Goal: Find specific page/section: Find specific page/section

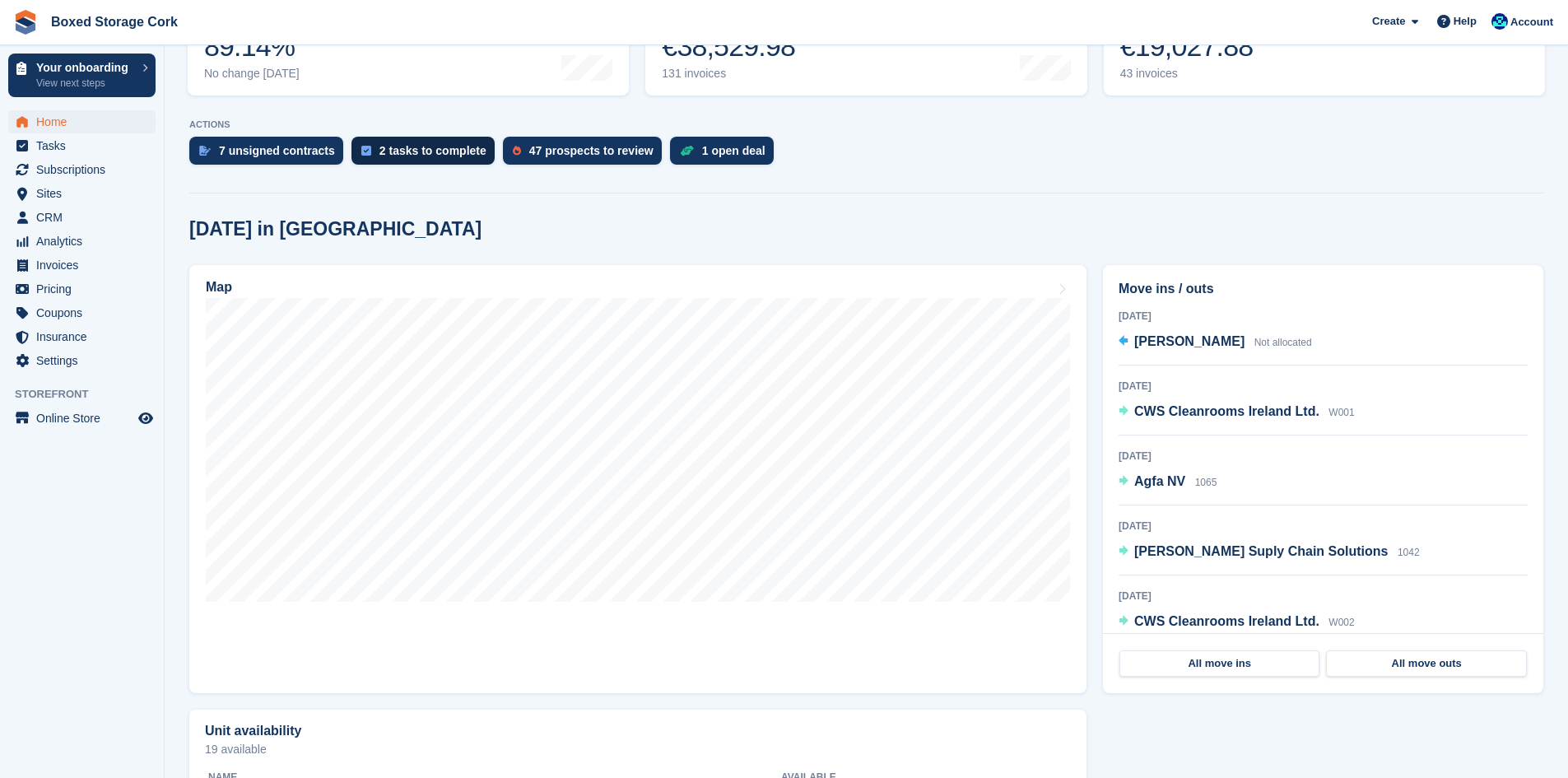
scroll to position [330, 0]
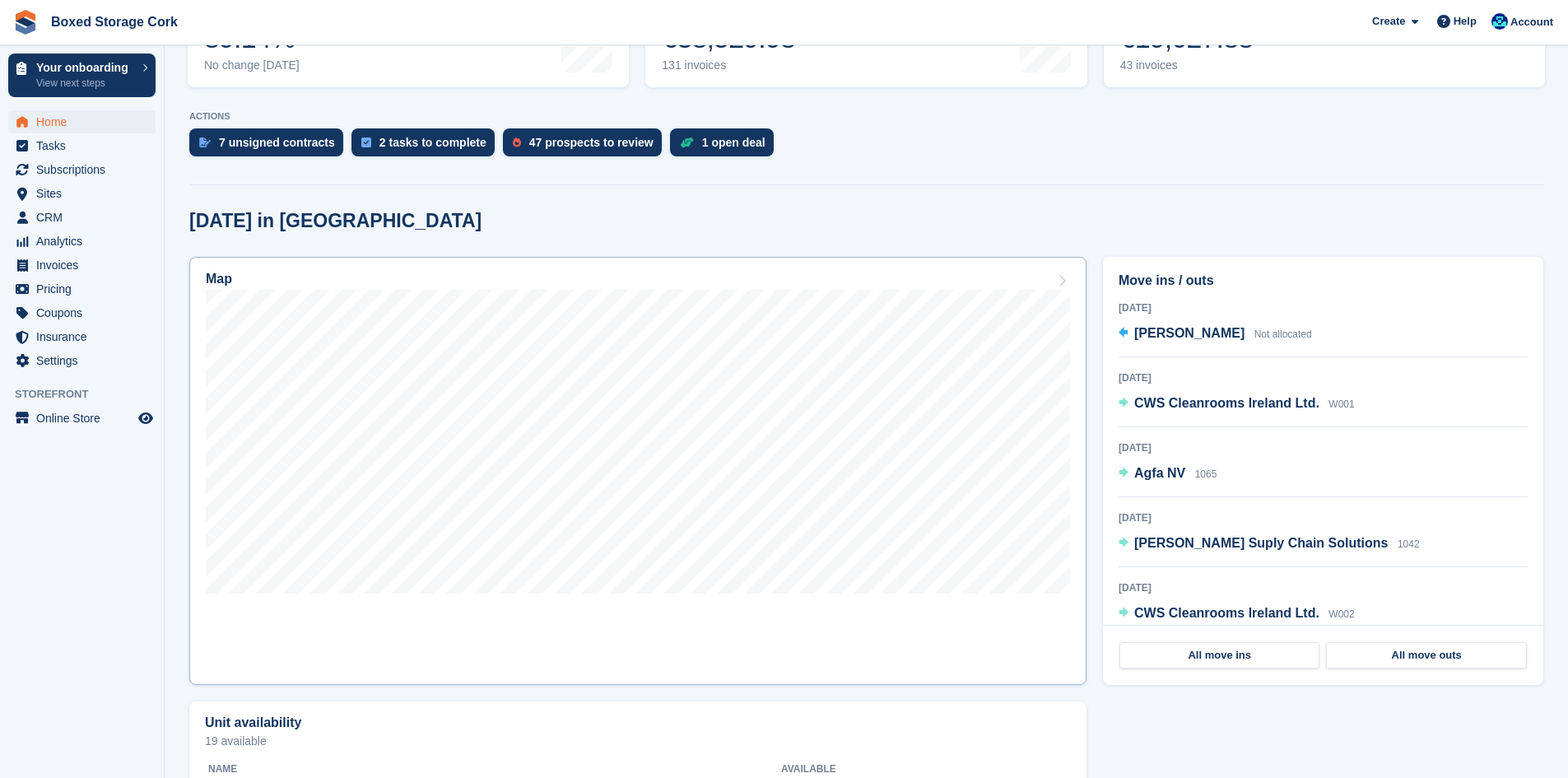
click at [764, 606] on link "Map" at bounding box center [638, 471] width 897 height 428
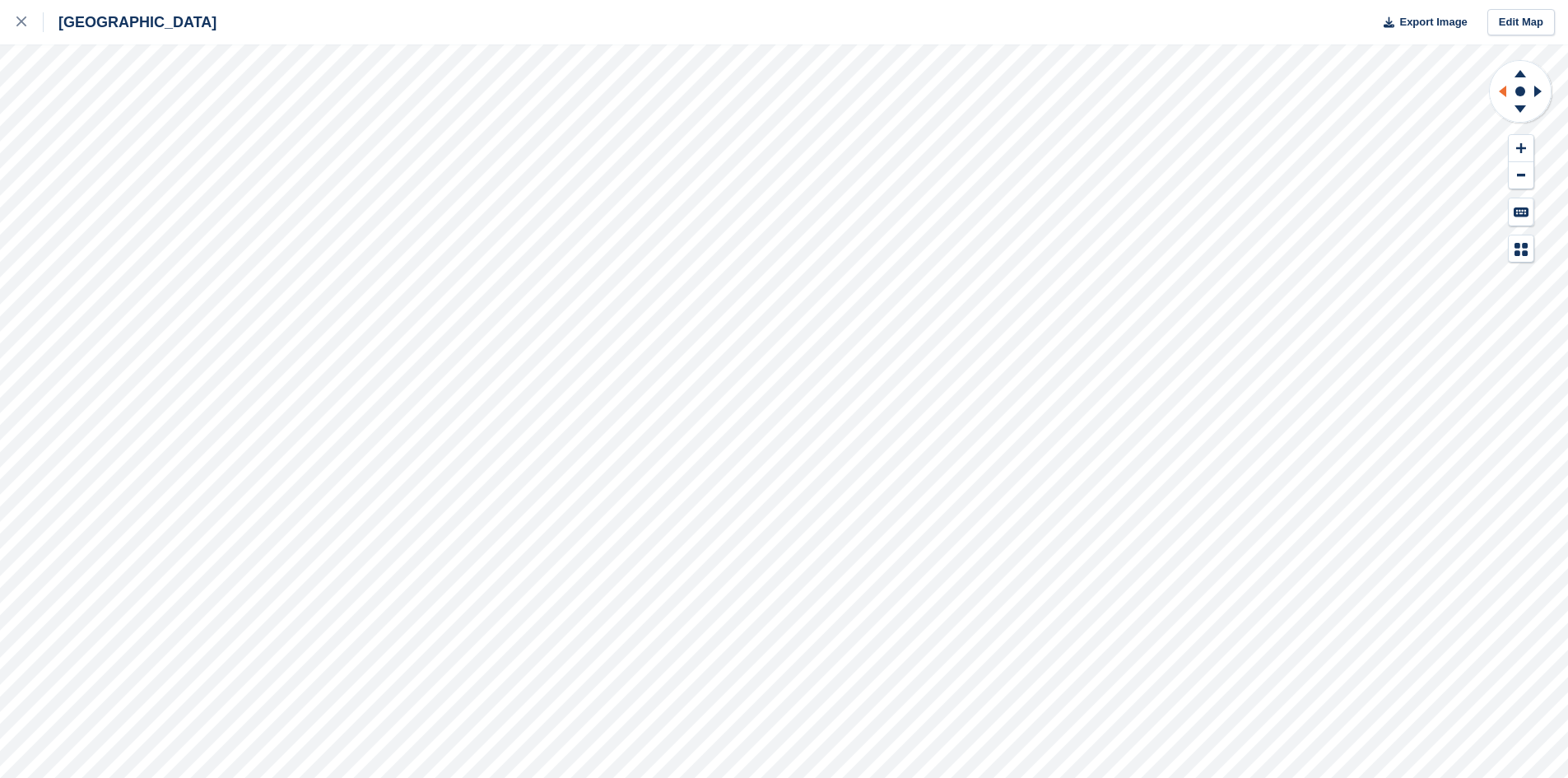
click at [1498, 87] on icon at bounding box center [1499, 91] width 20 height 43
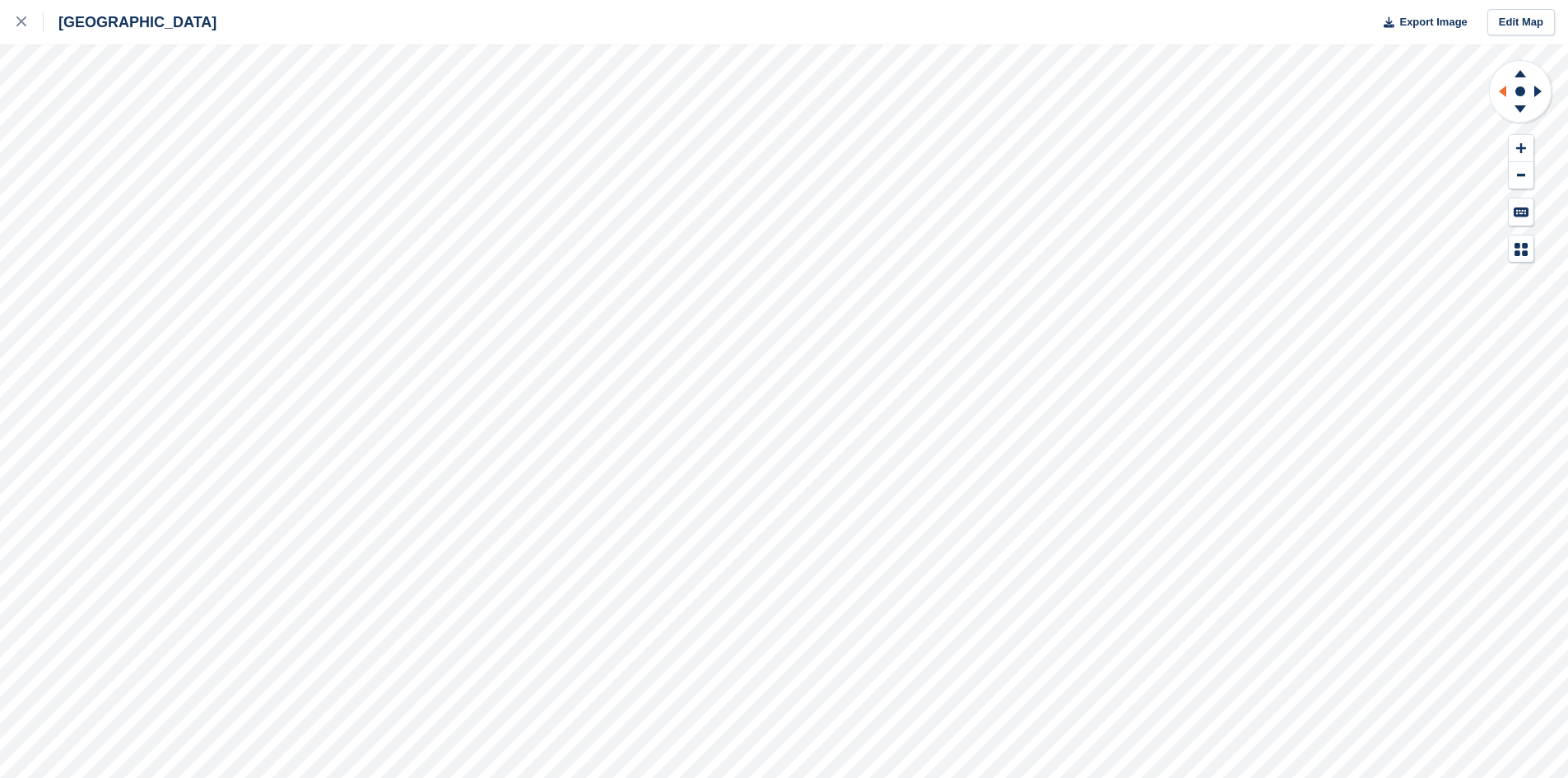
click at [1498, 87] on icon at bounding box center [1499, 91] width 20 height 43
